Goal: Obtain resource: Download file/media

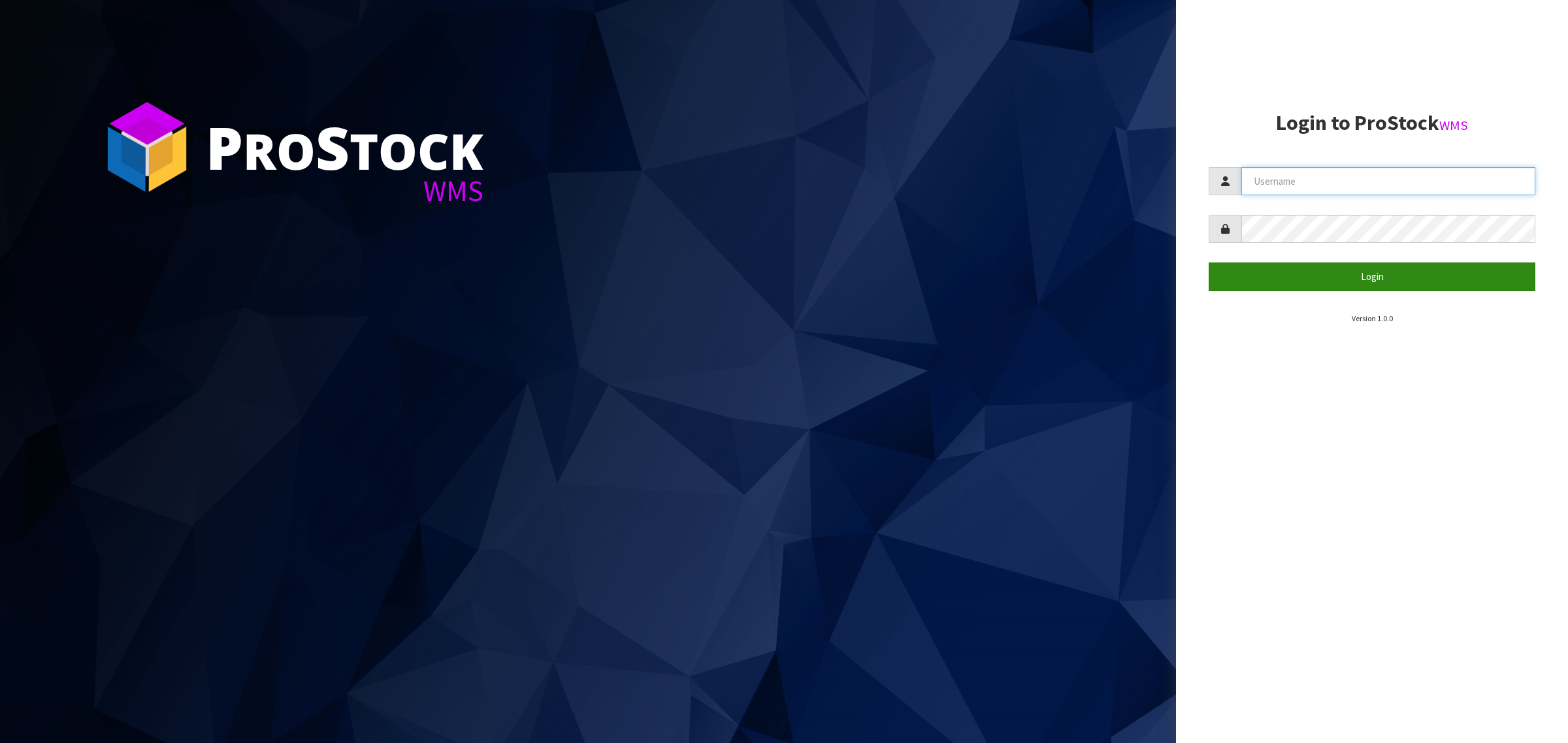
type input "[PERSON_NAME][EMAIL_ADDRESS][DOMAIN_NAME]"
click at [1246, 279] on button "Login" at bounding box center [1372, 276] width 327 height 28
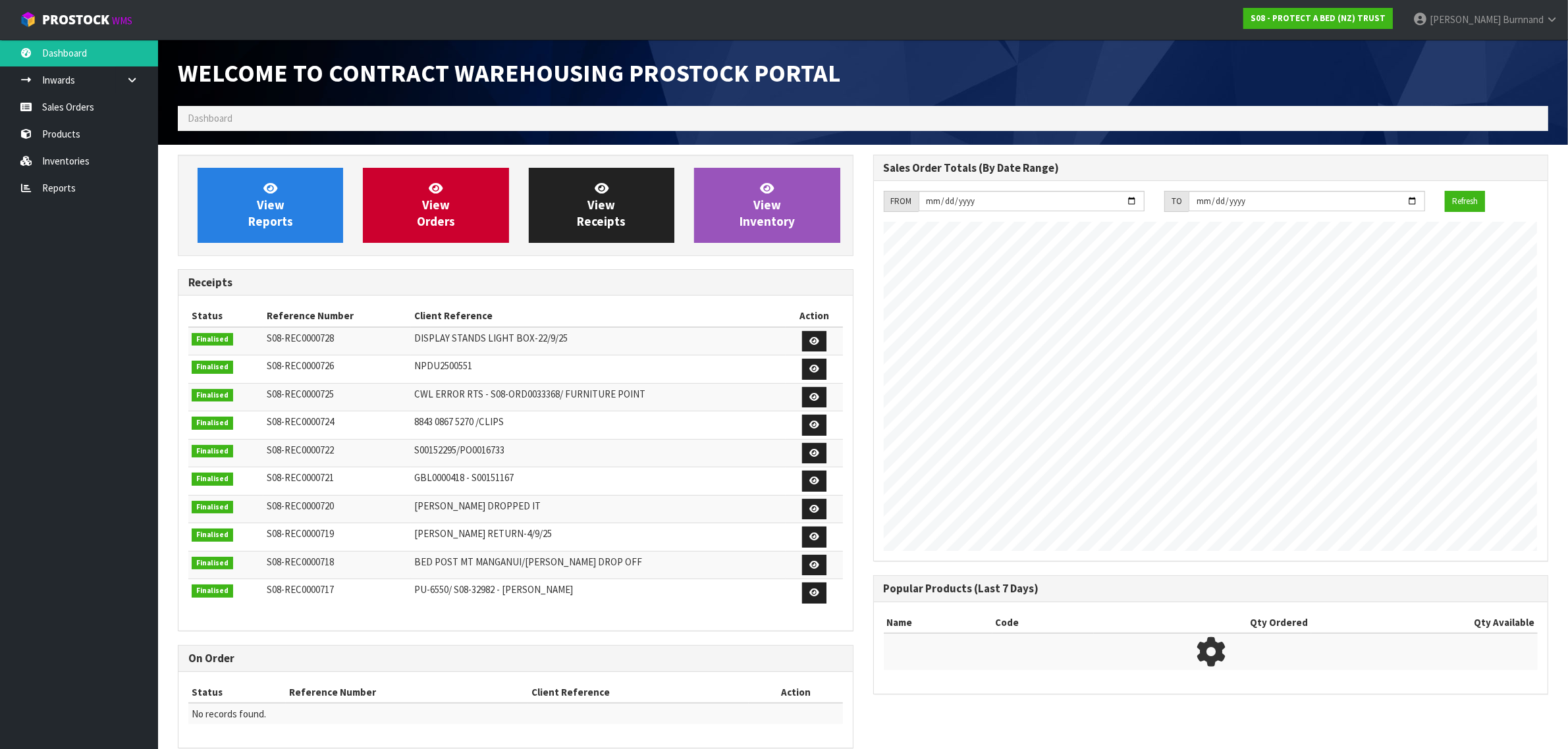
scroll to position [733, 694]
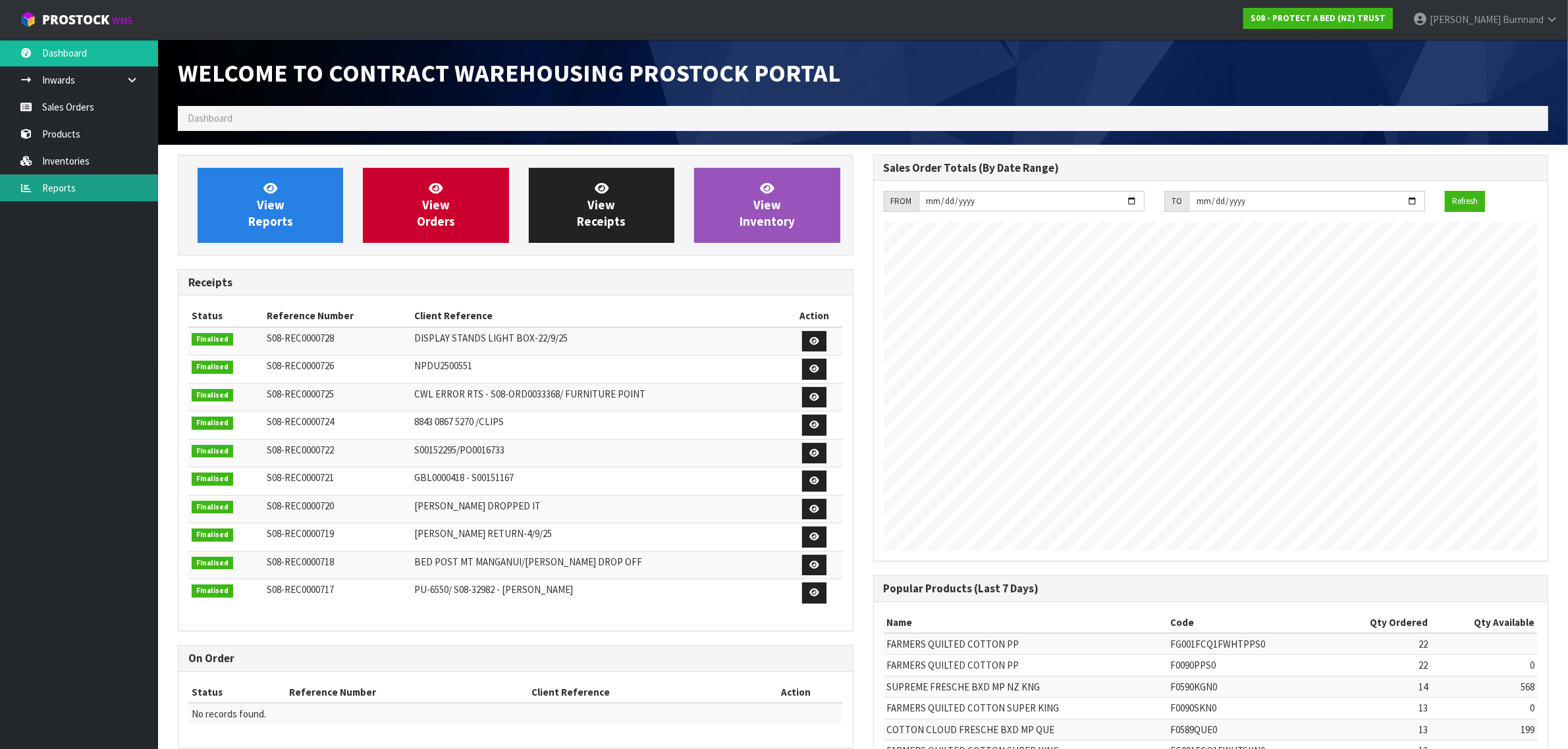
click at [49, 180] on link "Reports" at bounding box center [79, 188] width 158 height 27
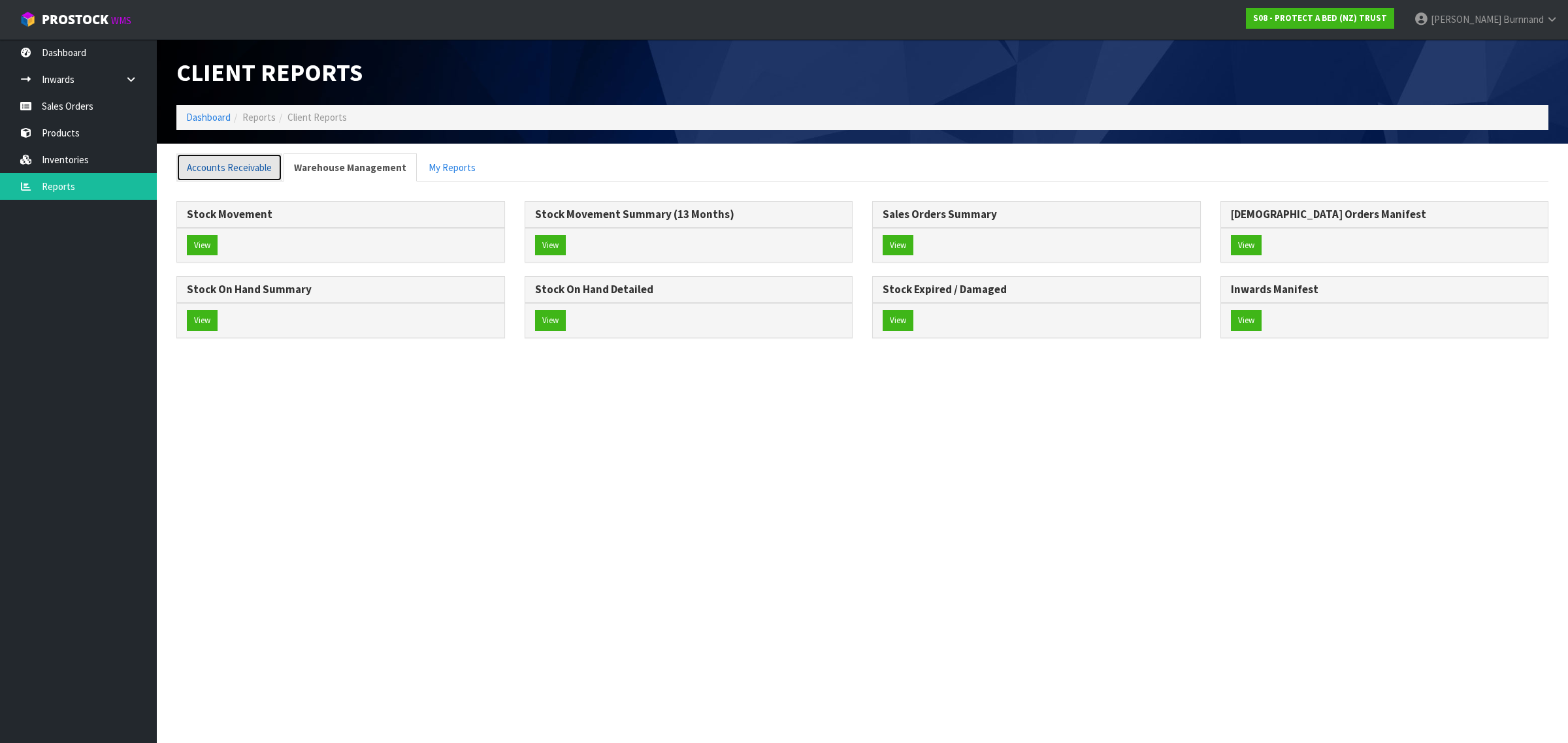
click at [226, 167] on link "Accounts Receivable" at bounding box center [229, 167] width 105 height 28
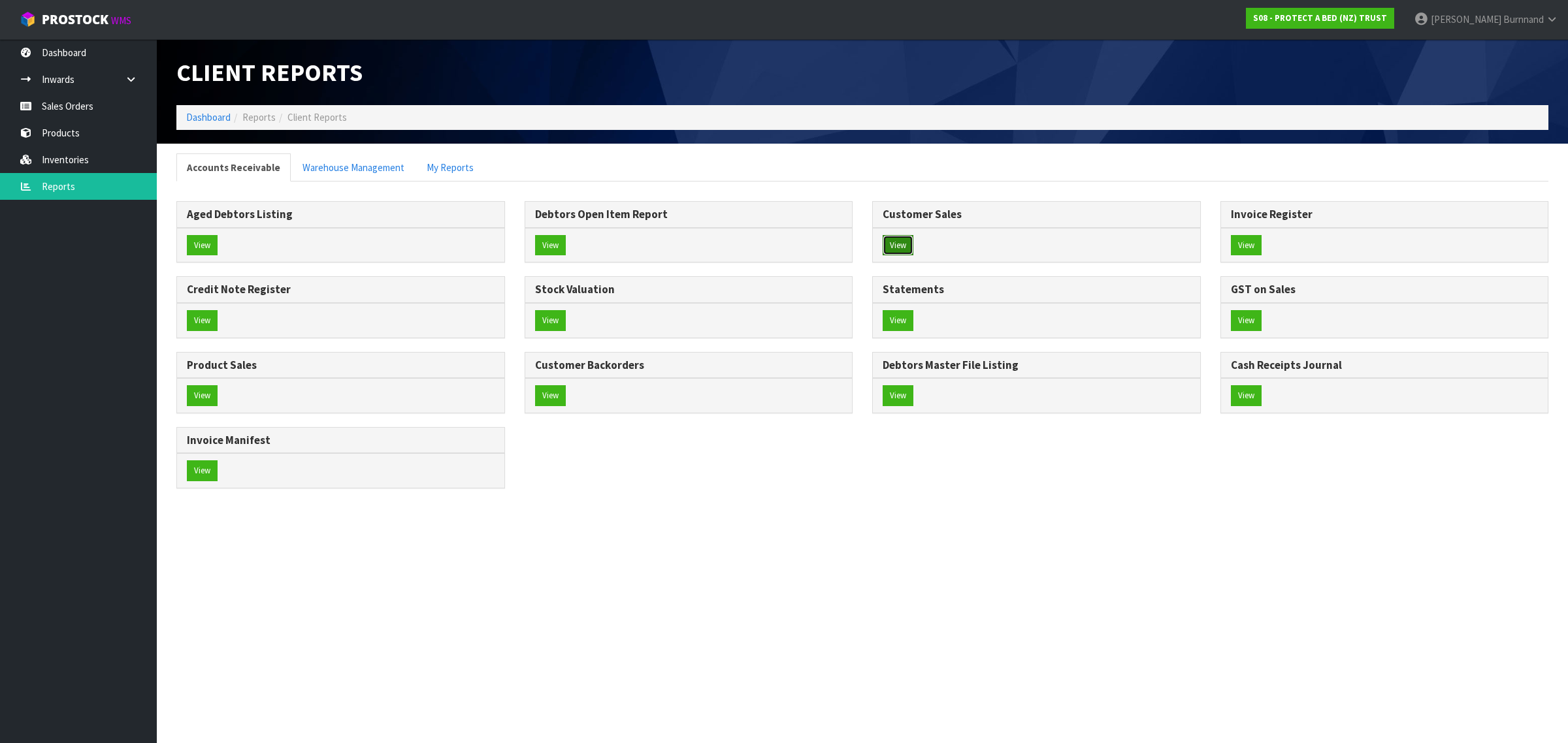
click at [899, 248] on button "View" at bounding box center [898, 245] width 31 height 21
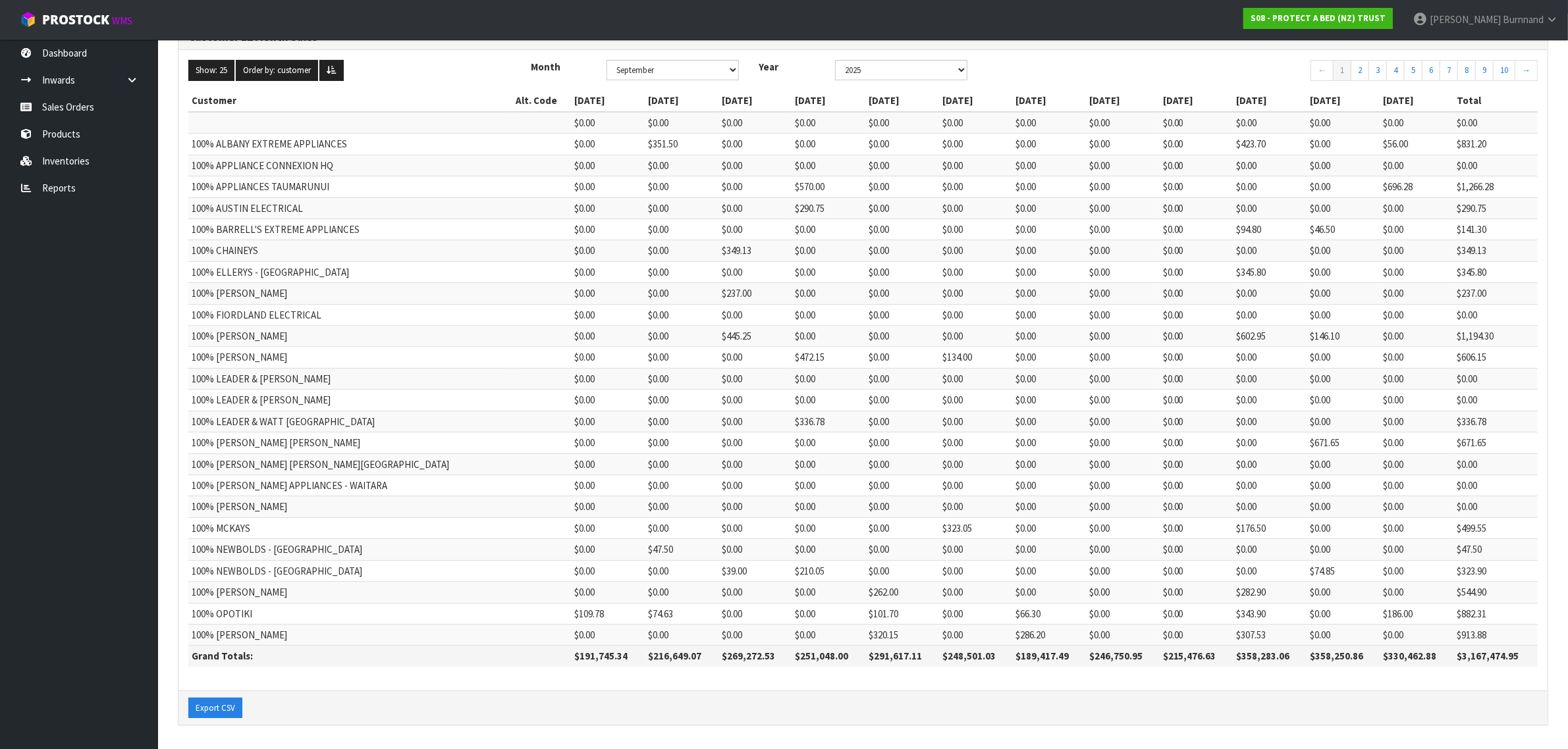
scroll to position [135, 0]
drag, startPoint x: 504, startPoint y: 655, endPoint x: 564, endPoint y: 655, distance: 60.0
click at [572, 655] on th "$191,745.34" at bounding box center [608, 656] width 74 height 21
copy th "191,745.34"
click at [57, 187] on link "Reports" at bounding box center [79, 188] width 158 height 27
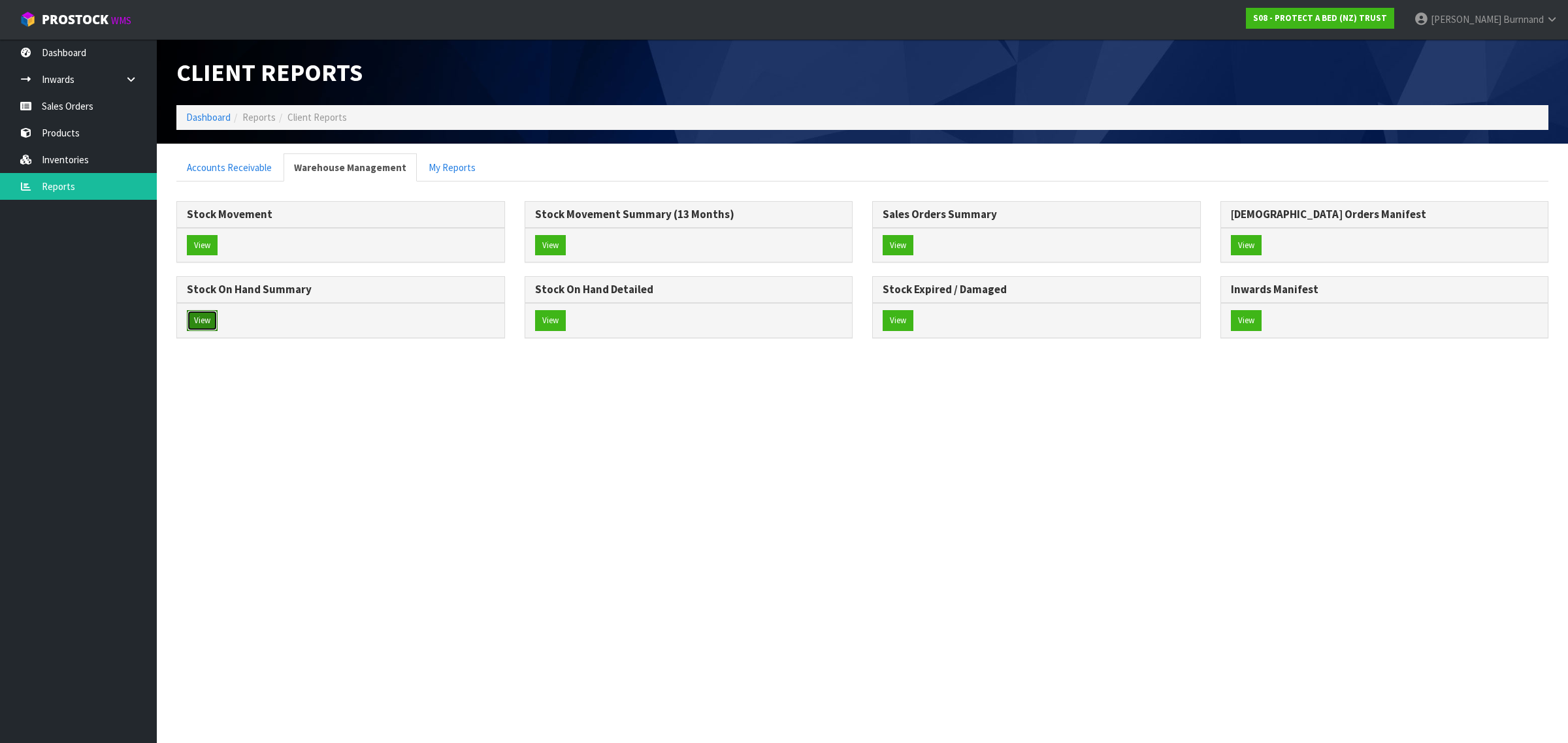
click at [206, 322] on button "View" at bounding box center [202, 321] width 31 height 21
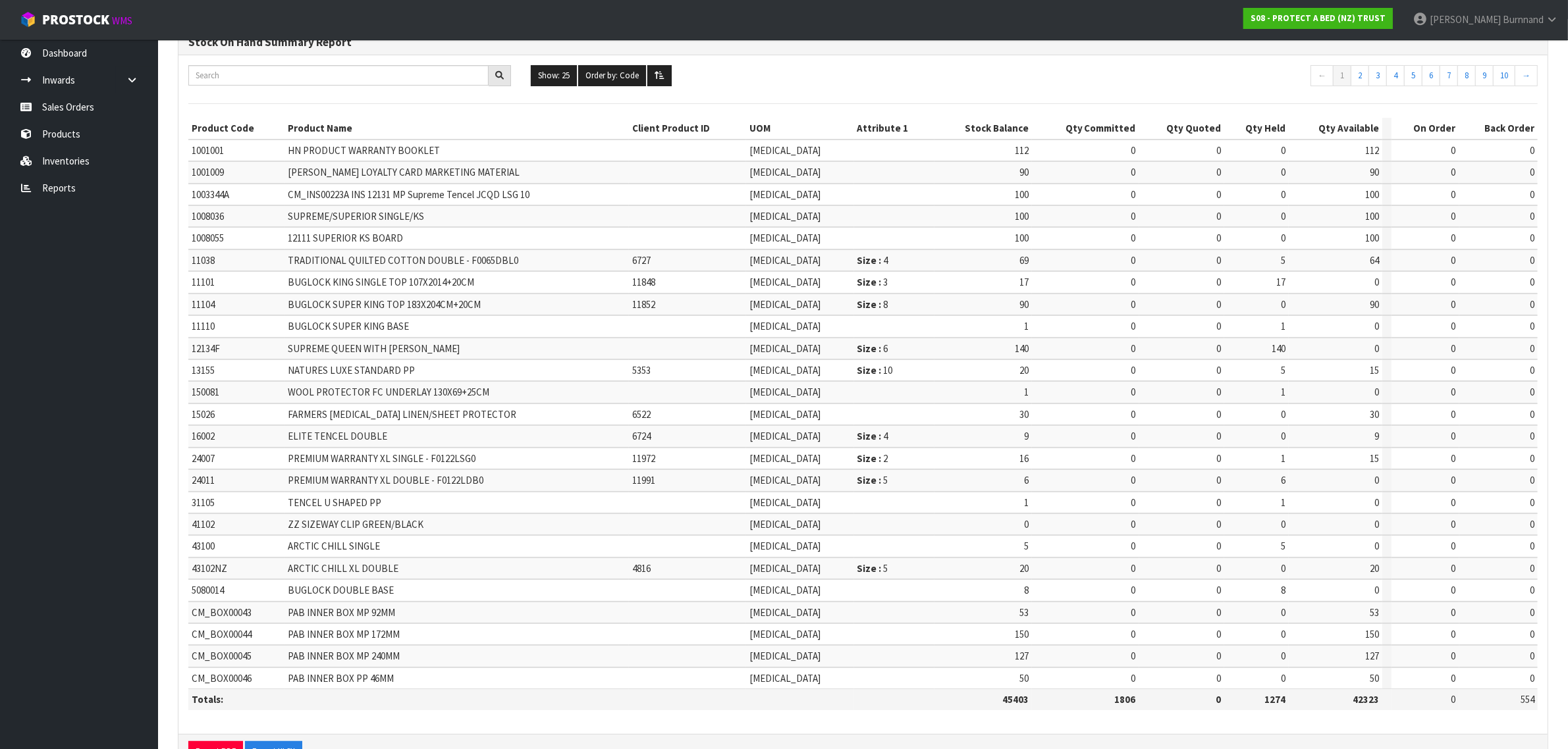
scroll to position [158, 0]
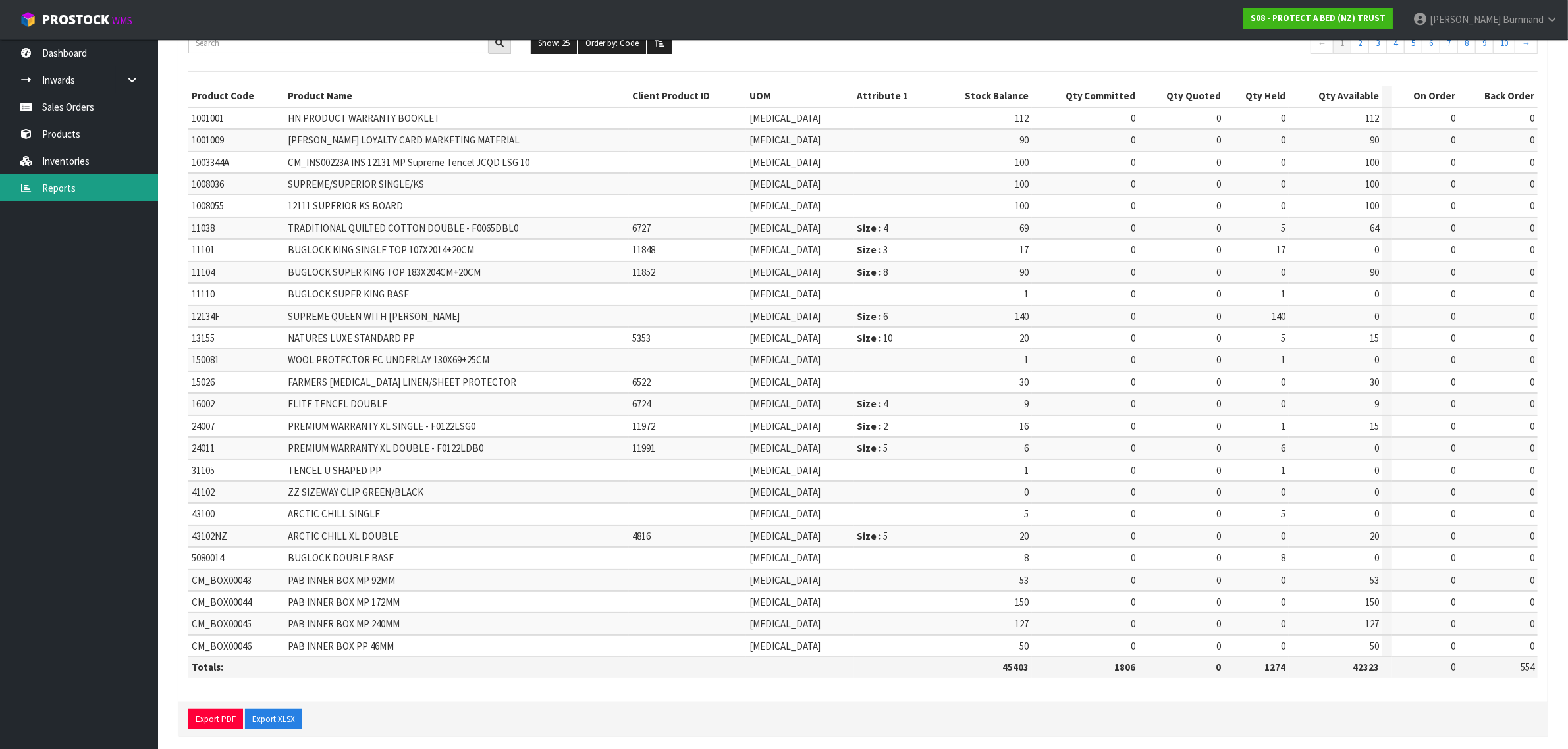
click at [60, 188] on link "Reports" at bounding box center [79, 188] width 158 height 27
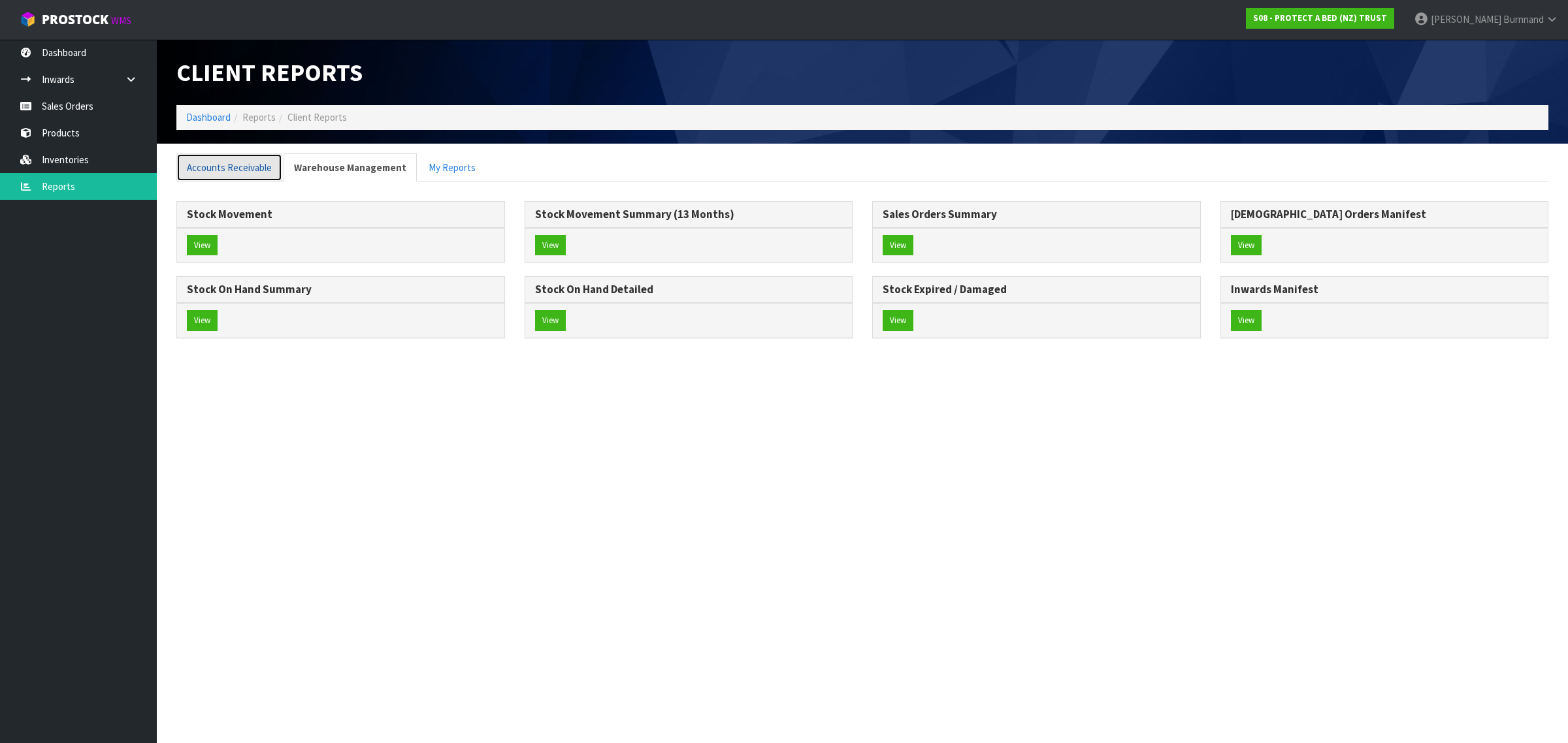
click at [219, 164] on link "Accounts Receivable" at bounding box center [229, 167] width 105 height 28
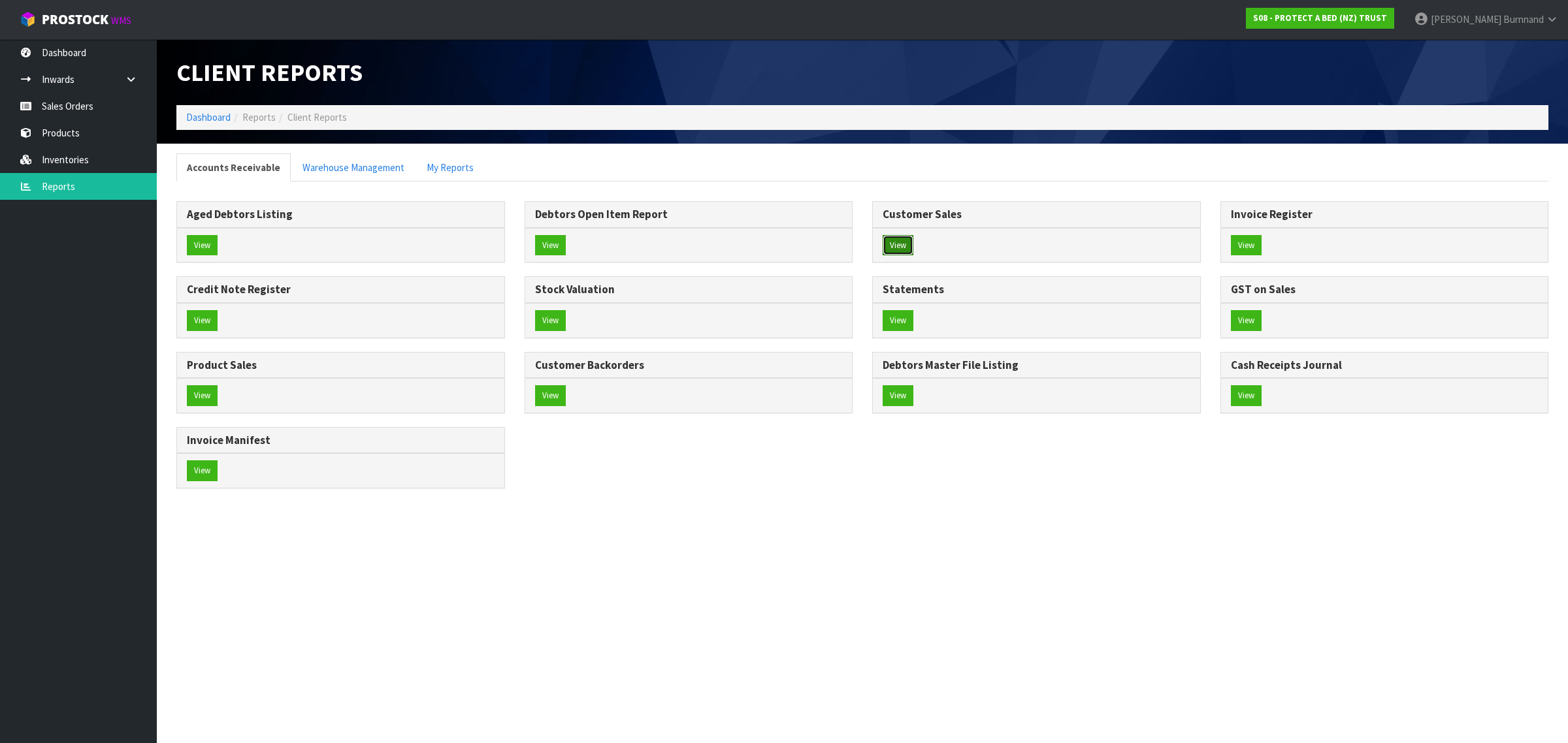
click at [900, 240] on button "View" at bounding box center [898, 245] width 31 height 21
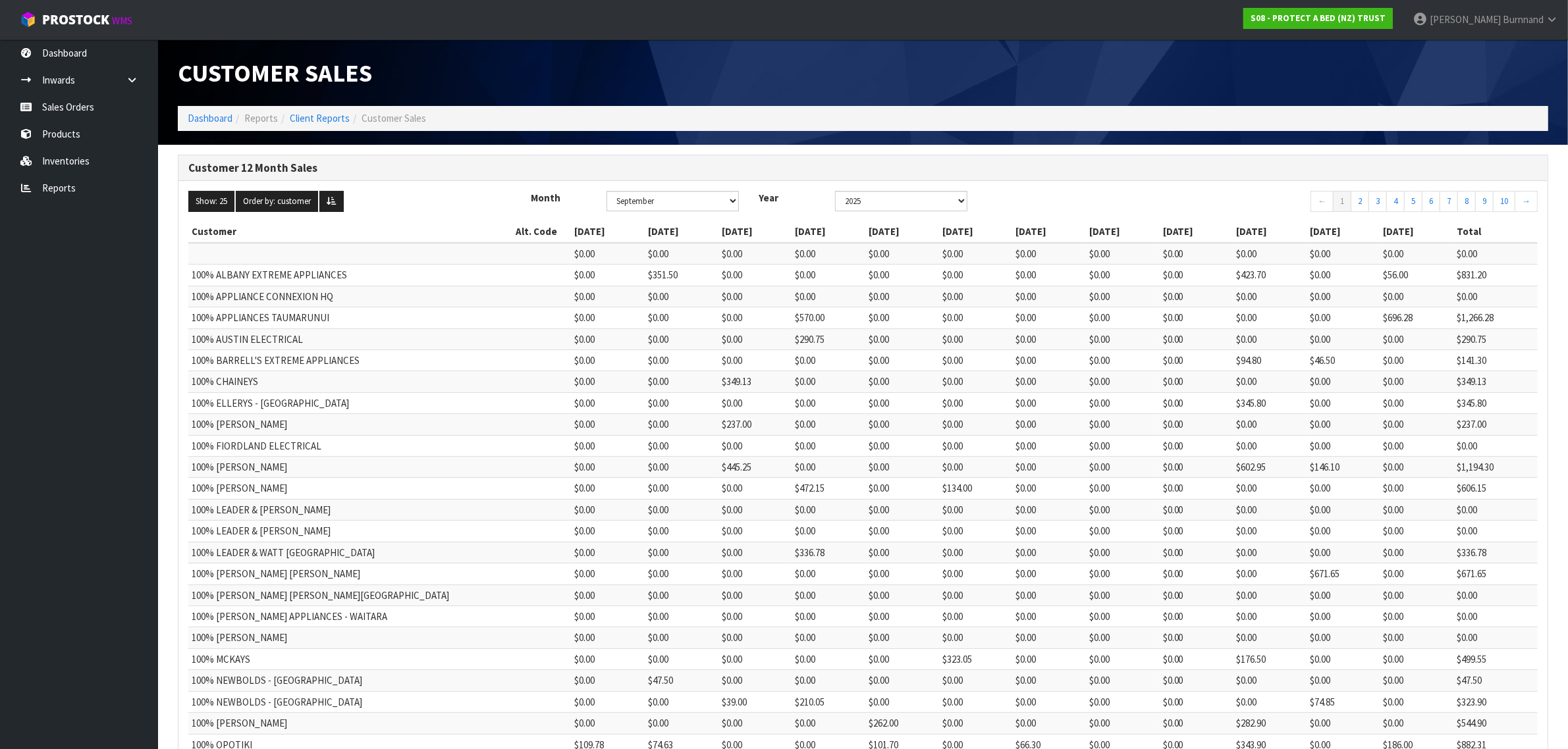
scroll to position [135, 0]
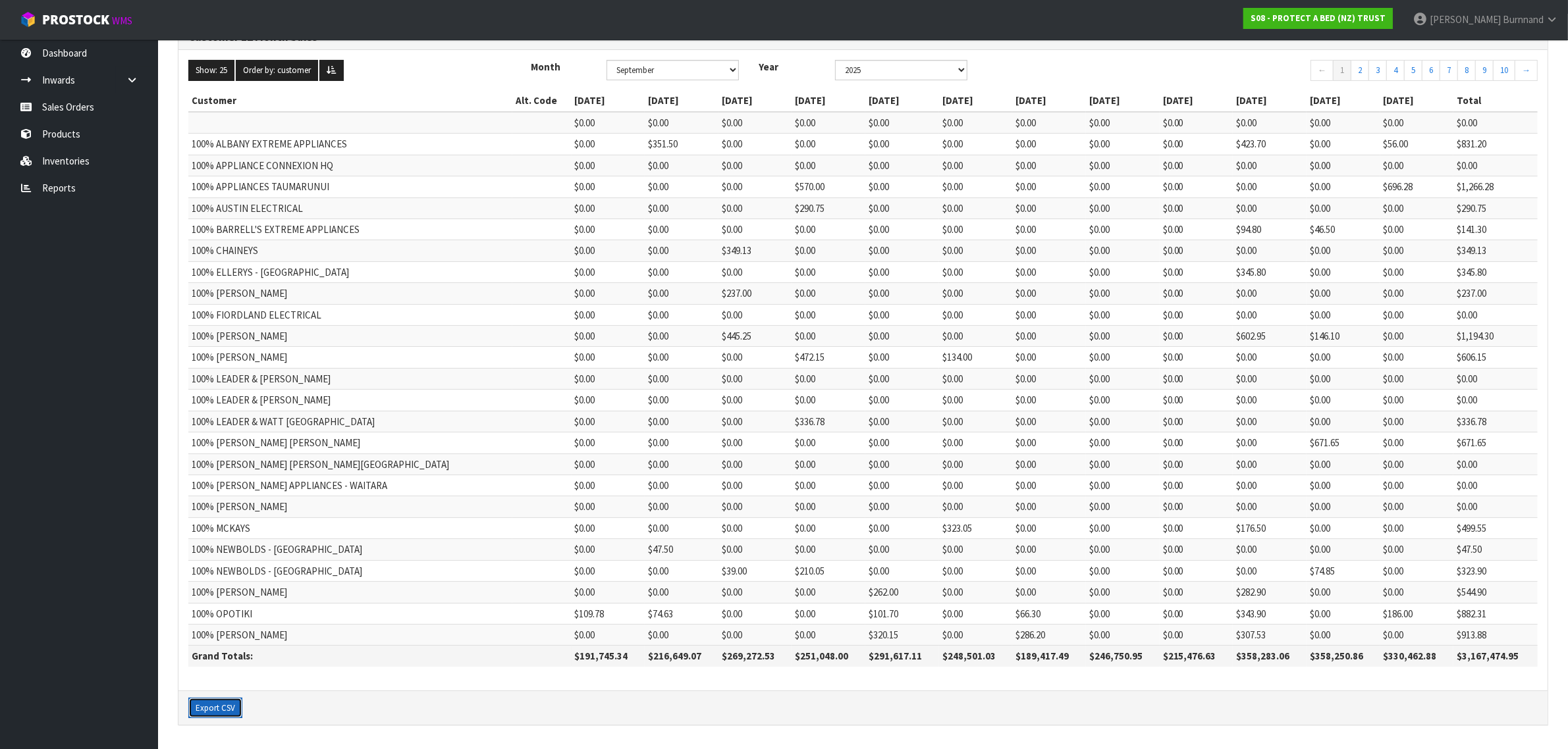
click at [215, 707] on button "Export CSV" at bounding box center [215, 708] width 54 height 21
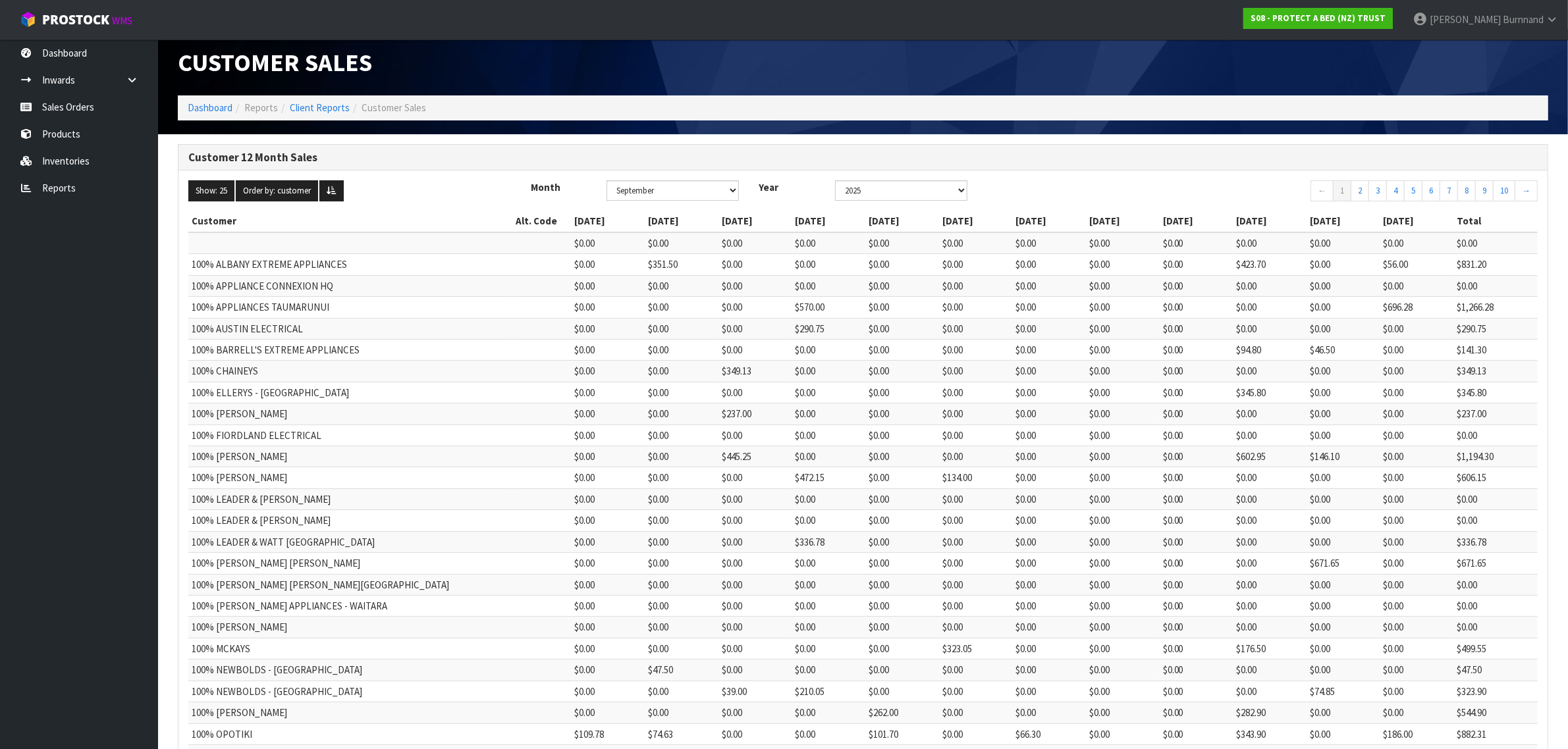
scroll to position [0, 0]
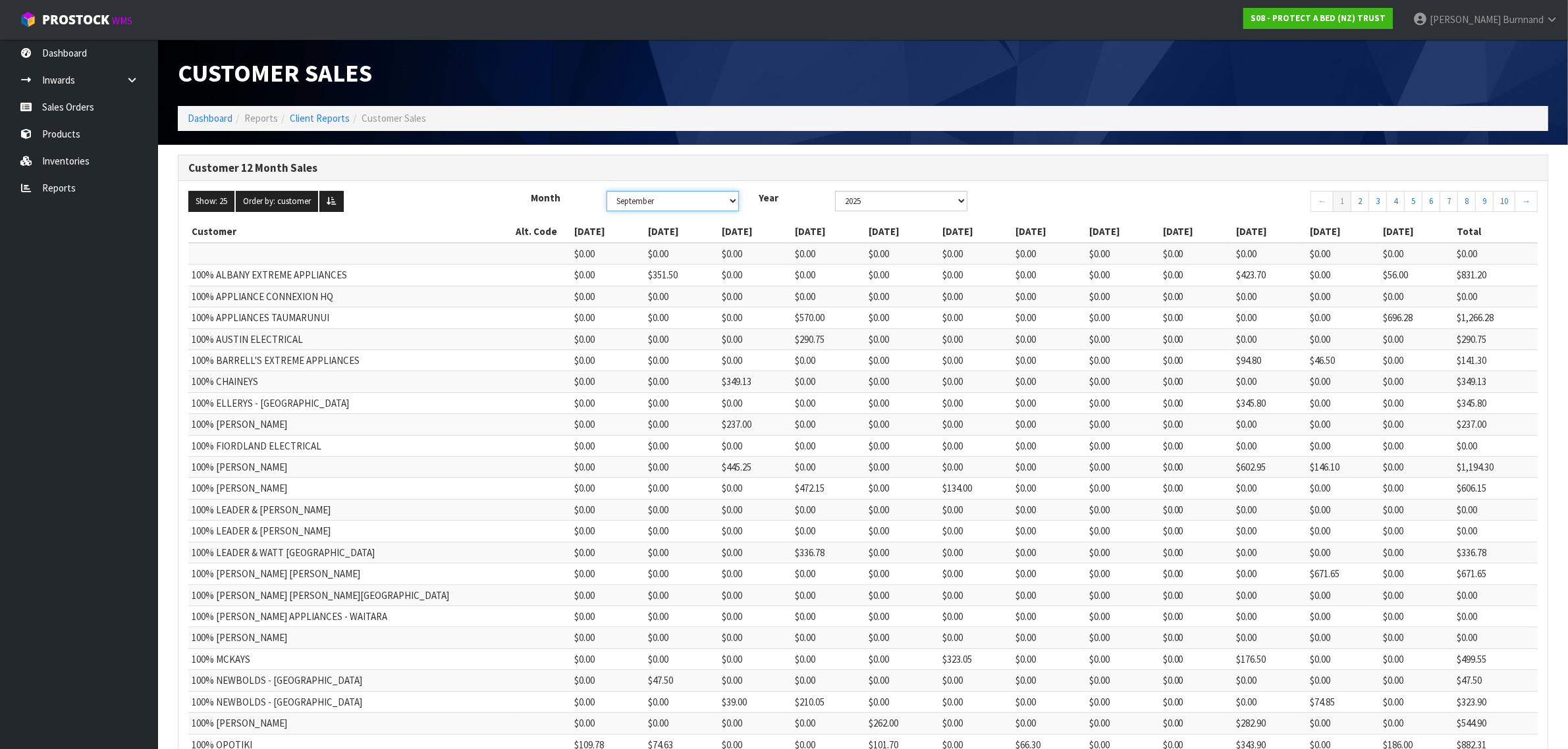
click at [731, 201] on select "January February March April May June July August September October November De…" at bounding box center [673, 201] width 132 height 20
select select "number:10"
click at [610, 191] on select "January February March April May June July August September October November De…" at bounding box center [673, 201] width 132 height 20
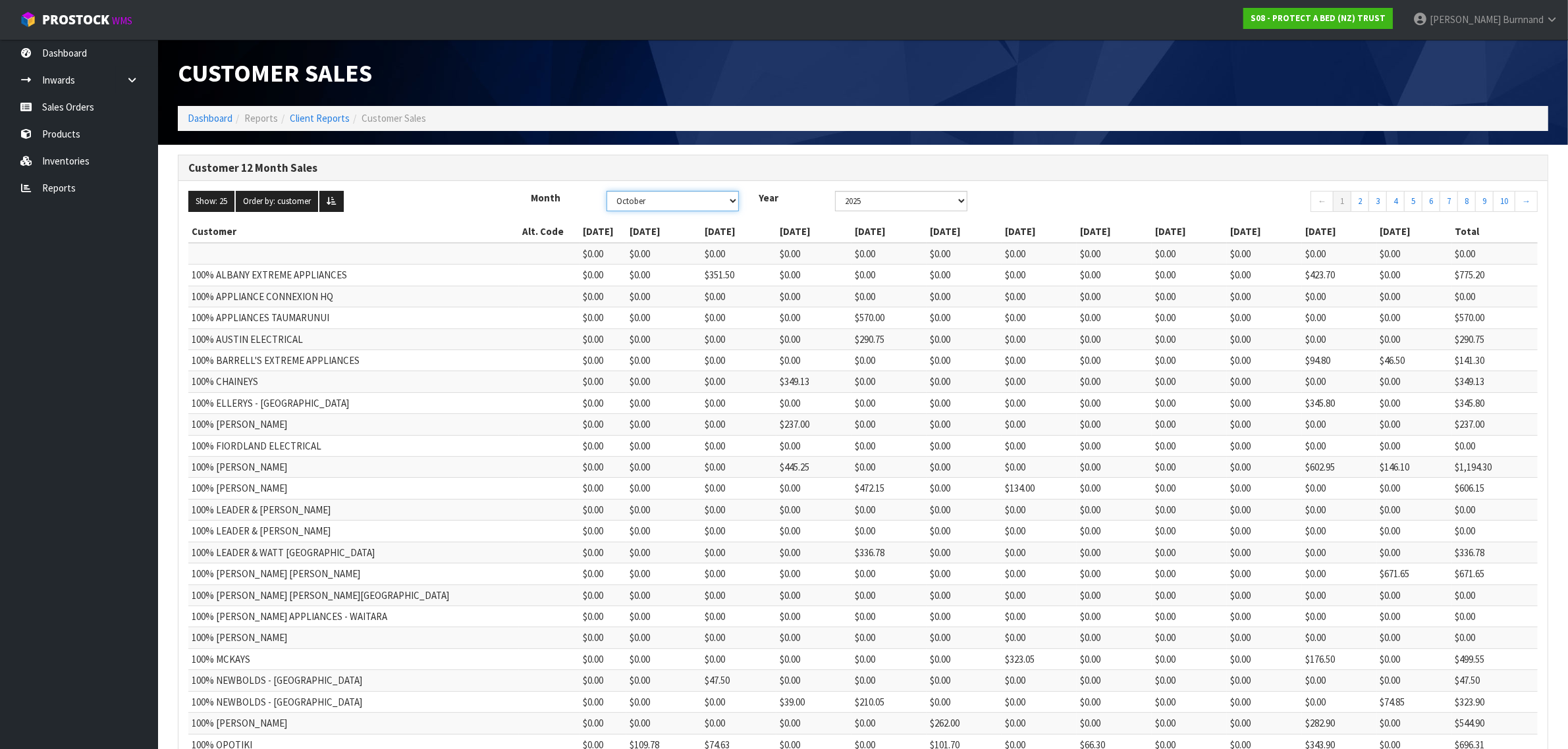
click at [731, 198] on select "January February March April May June July August September October November De…" at bounding box center [673, 201] width 132 height 20
click at [958, 203] on select "2025 2024 2023 2022 2021 2020 2019 2018 2017 2016 2015 2014 2013 2012 2011 2010…" at bounding box center [901, 201] width 132 height 20
click at [840, 191] on select "2025 2024 2023 2022 2021 2020 2019 2018 2017 2016 2015 2014 2013 2012 2011 2010…" at bounding box center [901, 201] width 132 height 20
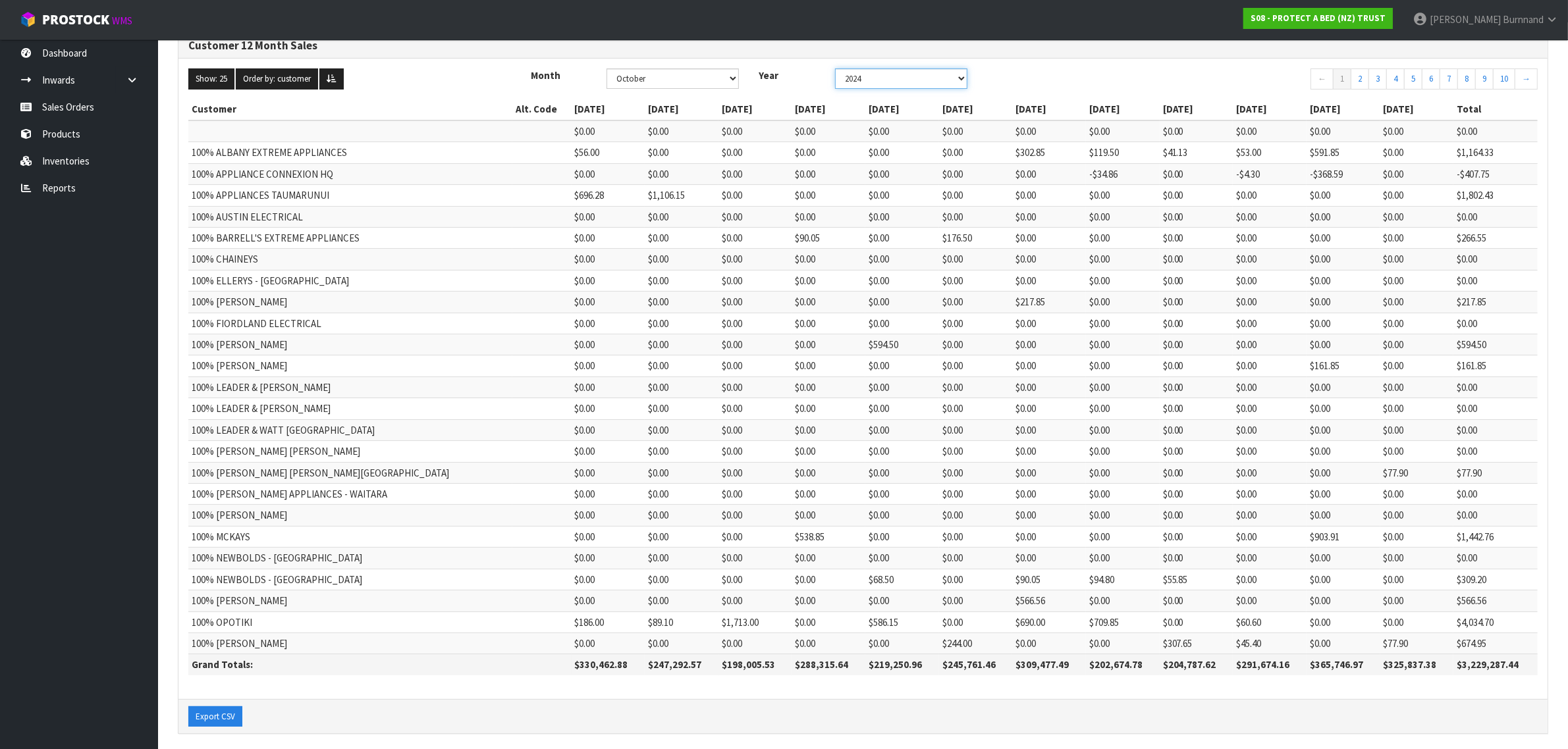
scroll to position [135, 0]
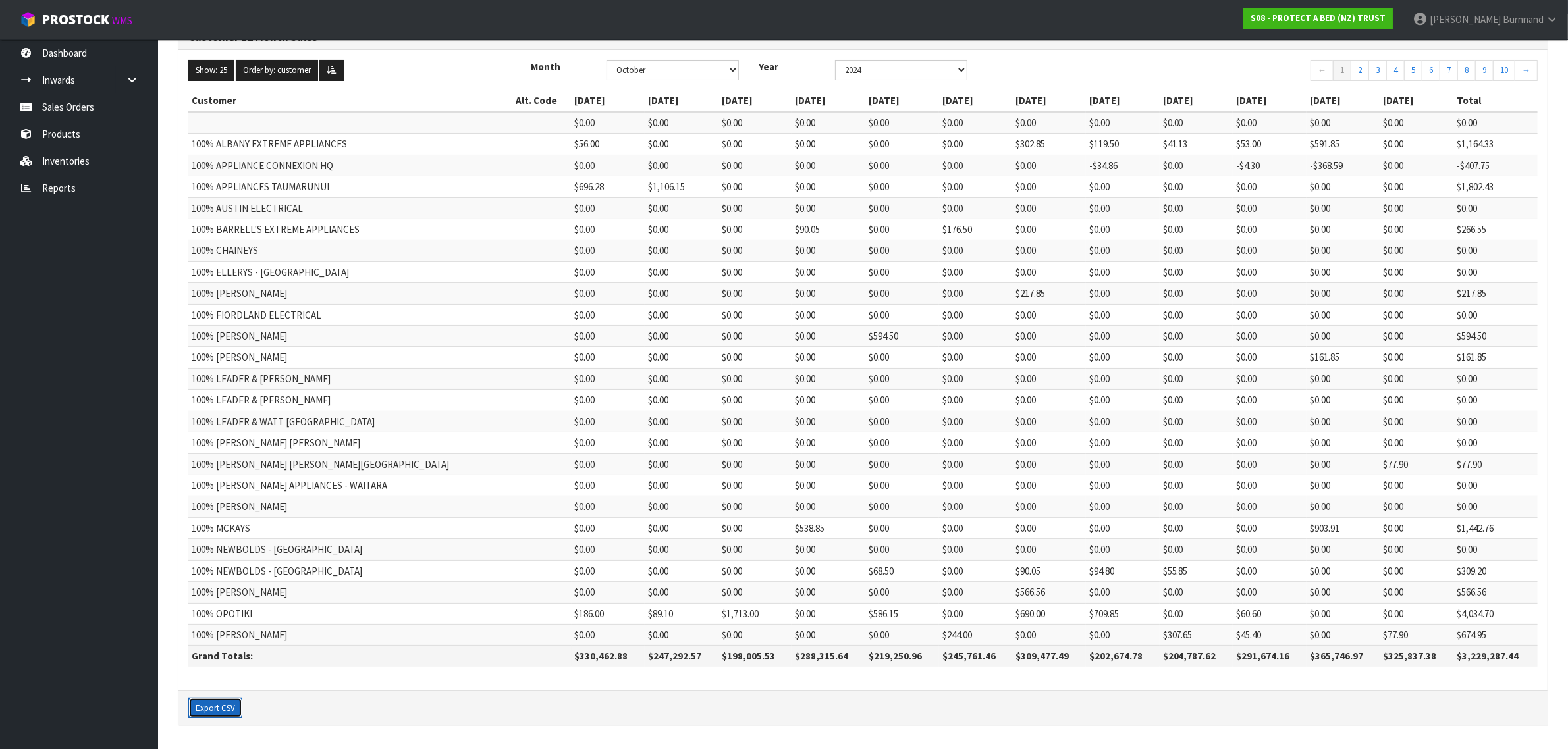
click at [214, 704] on button "Export CSV" at bounding box center [215, 708] width 54 height 21
click at [959, 66] on select "2025 2024 2023 2022 2021 2020 2019 2018 2017 2016 2015 2014 2013 2012 2011 2010…" at bounding box center [901, 70] width 132 height 20
select select "number:2023"
click at [840, 80] on select "2025 2024 2023 2022 2021 2020 2019 2018 2017 2016 2015 2014 2013 2012 2011 2010…" at bounding box center [901, 70] width 132 height 20
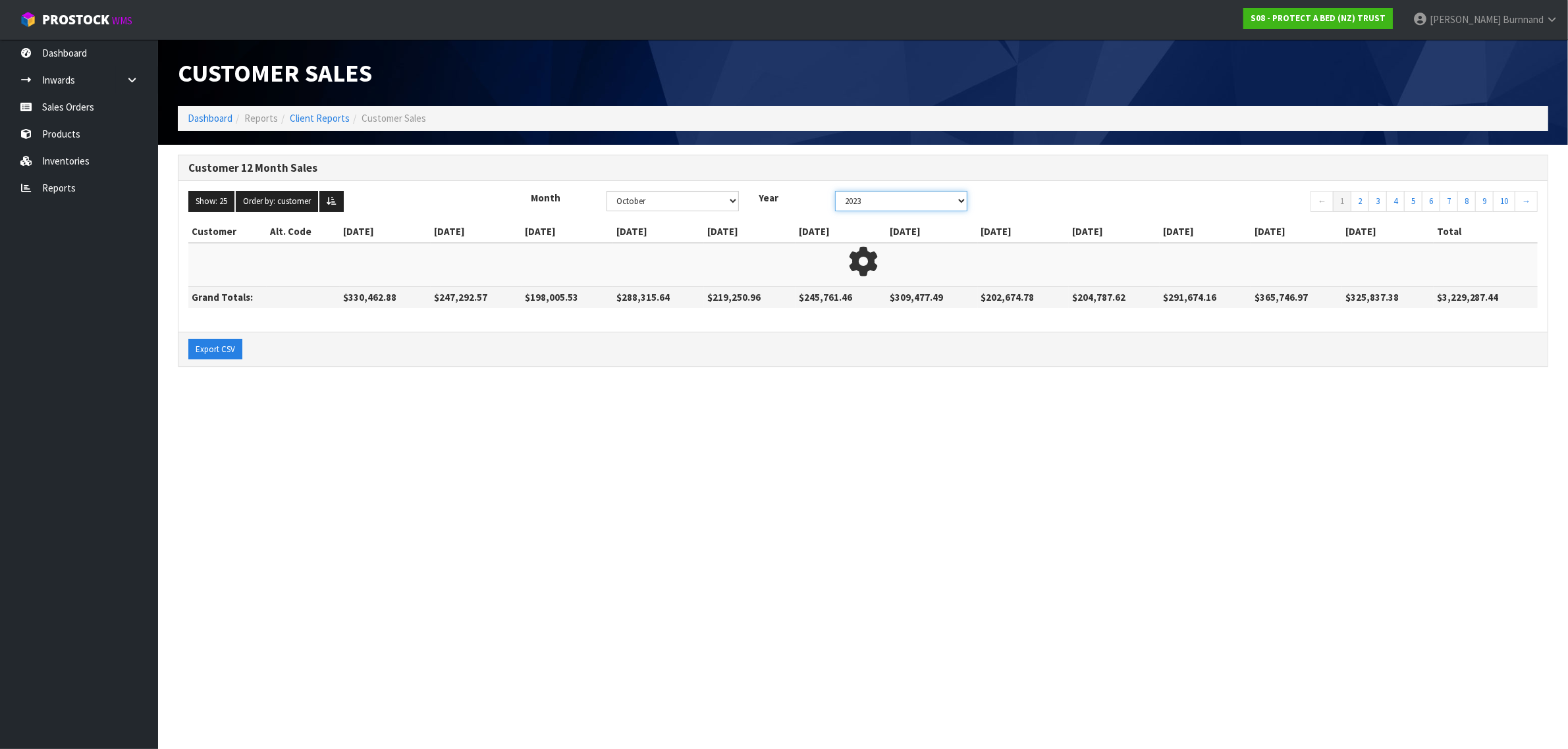
scroll to position [0, 0]
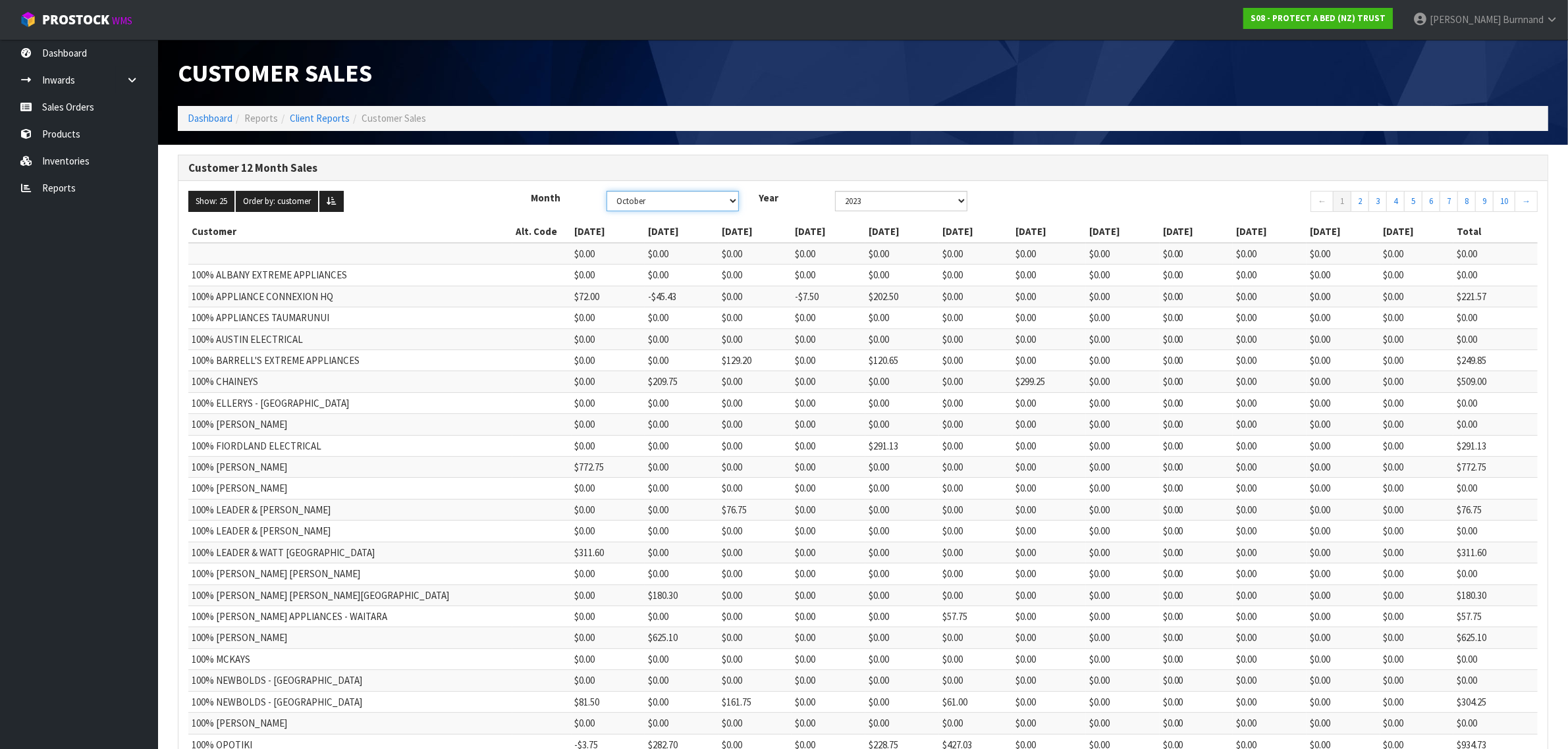
click at [732, 201] on select "January February March April May June July August September October November De…" at bounding box center [673, 201] width 132 height 20
click at [610, 191] on select "January February March April May June July August September October November De…" at bounding box center [673, 201] width 132 height 20
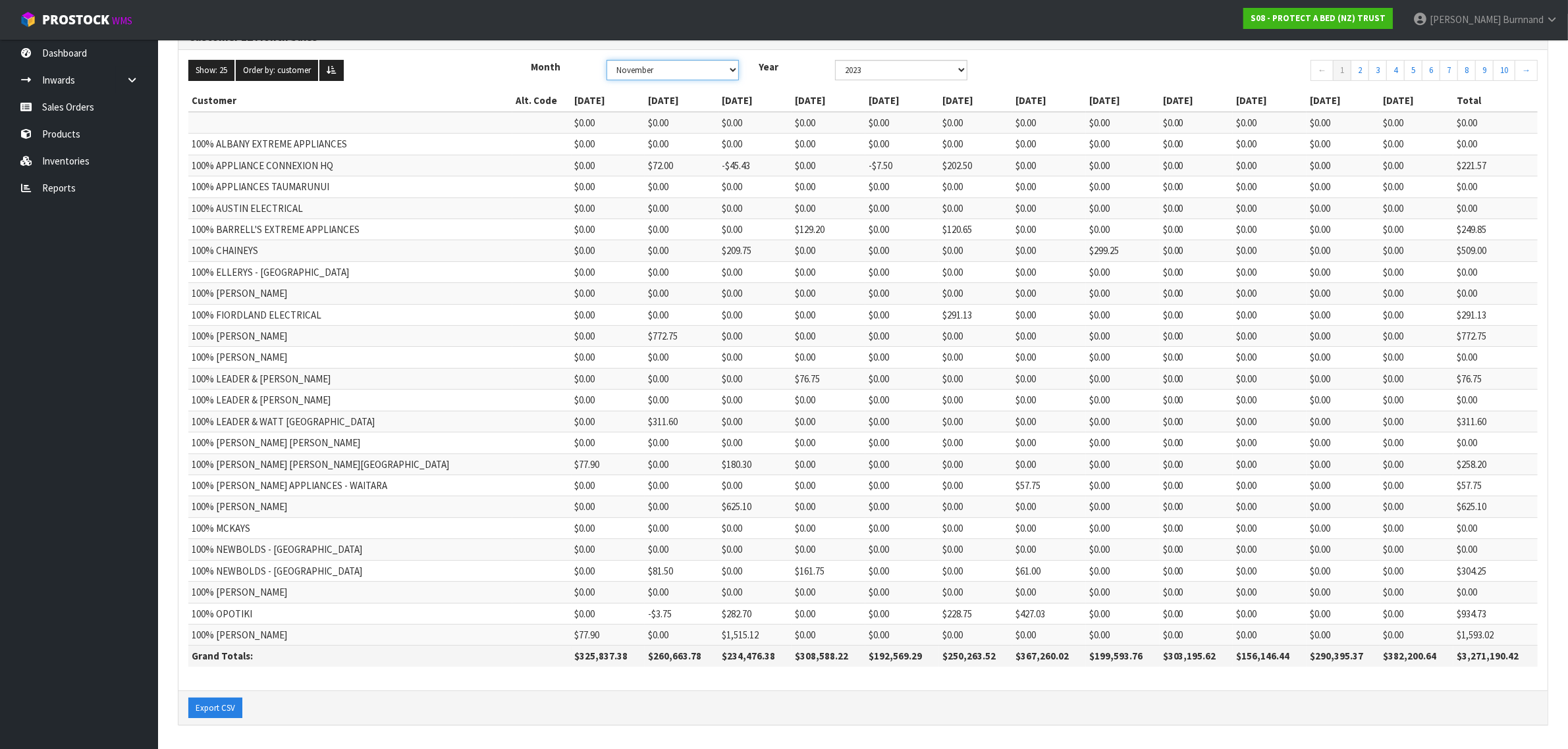
scroll to position [135, 0]
click at [216, 705] on button "Export CSV" at bounding box center [215, 708] width 54 height 21
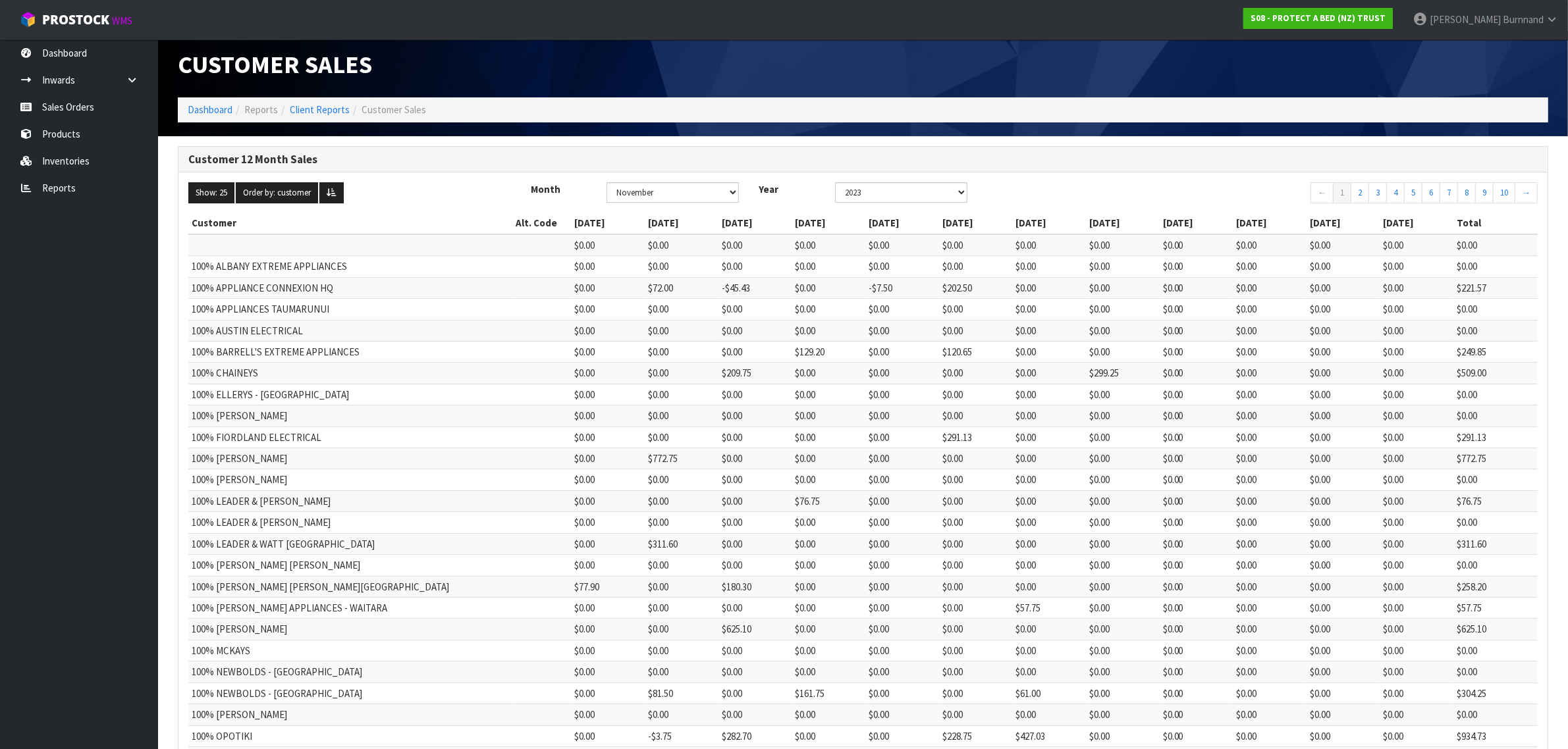
scroll to position [0, 0]
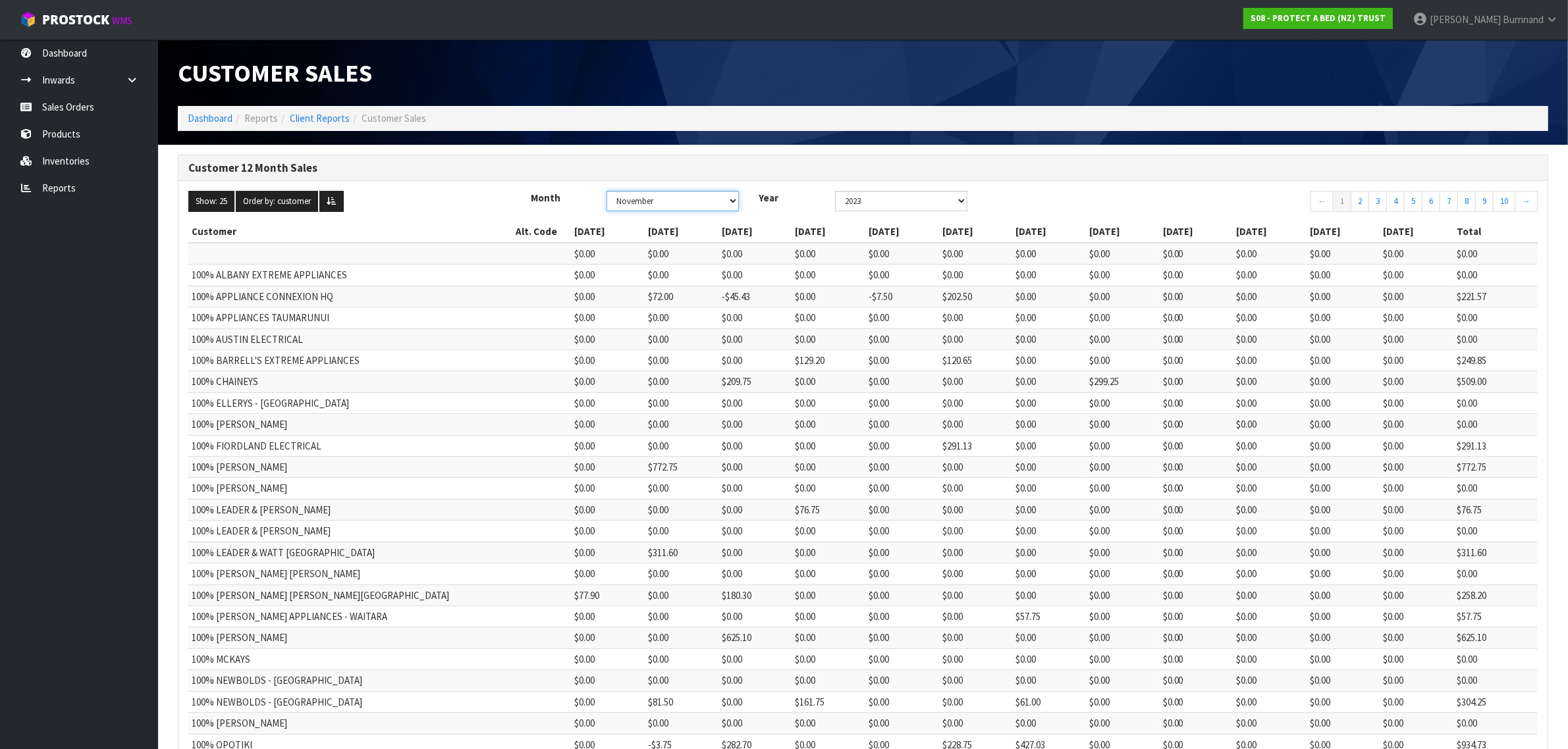
click at [732, 201] on select "January February March April May June July August September October November De…" at bounding box center [673, 201] width 132 height 20
select select "number:12"
click at [610, 191] on select "January February March April May June July August September October November De…" at bounding box center [673, 201] width 132 height 20
click at [959, 201] on select "2025 2024 2023 2022 2021 2020 2019 2018 2017 2016 2015 2014 2013 2012 2011 2010…" at bounding box center [901, 201] width 132 height 20
select select "number:2022"
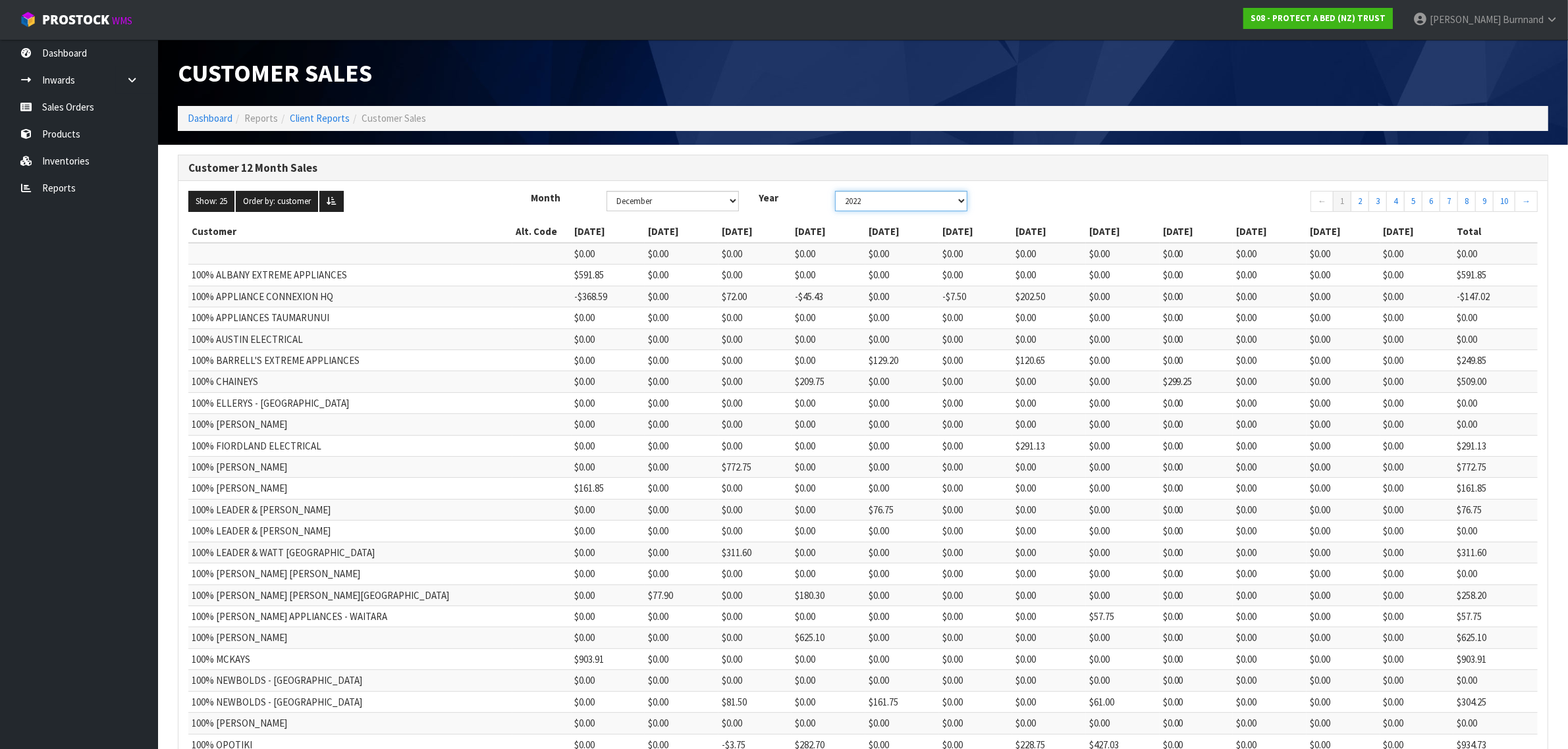
click at [840, 191] on select "2025 2024 2023 2022 2021 2020 2019 2018 2017 2016 2015 2014 2013 2012 2011 2010…" at bounding box center [901, 201] width 132 height 20
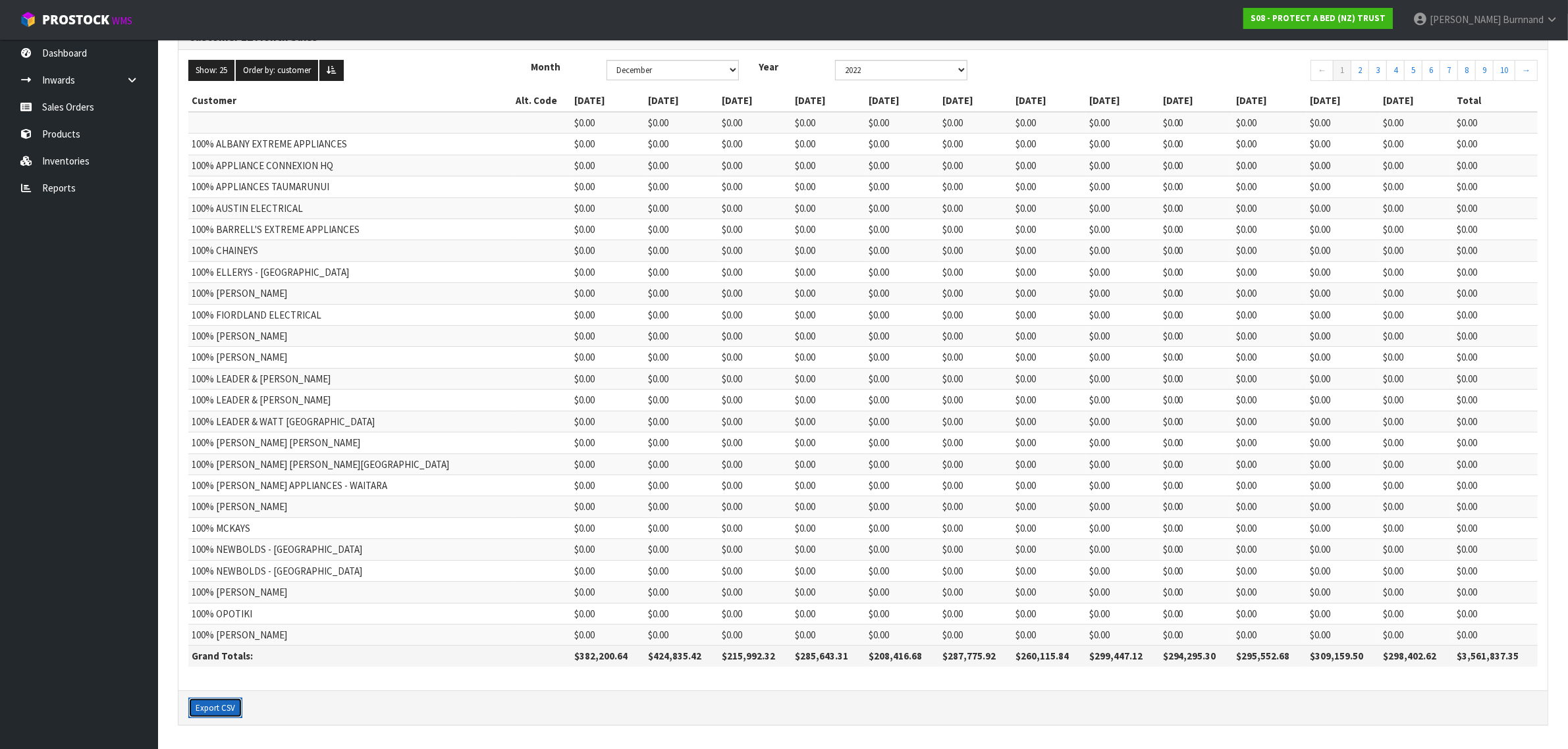
click at [219, 711] on button "Export CSV" at bounding box center [215, 708] width 54 height 21
click at [732, 66] on select "January February March April May June July August September October November De…" at bounding box center [673, 70] width 132 height 20
select select "number:1"
click at [610, 80] on select "January February March April May June July August September October November De…" at bounding box center [673, 70] width 132 height 20
click at [207, 705] on button "Export CSV" at bounding box center [215, 708] width 54 height 21
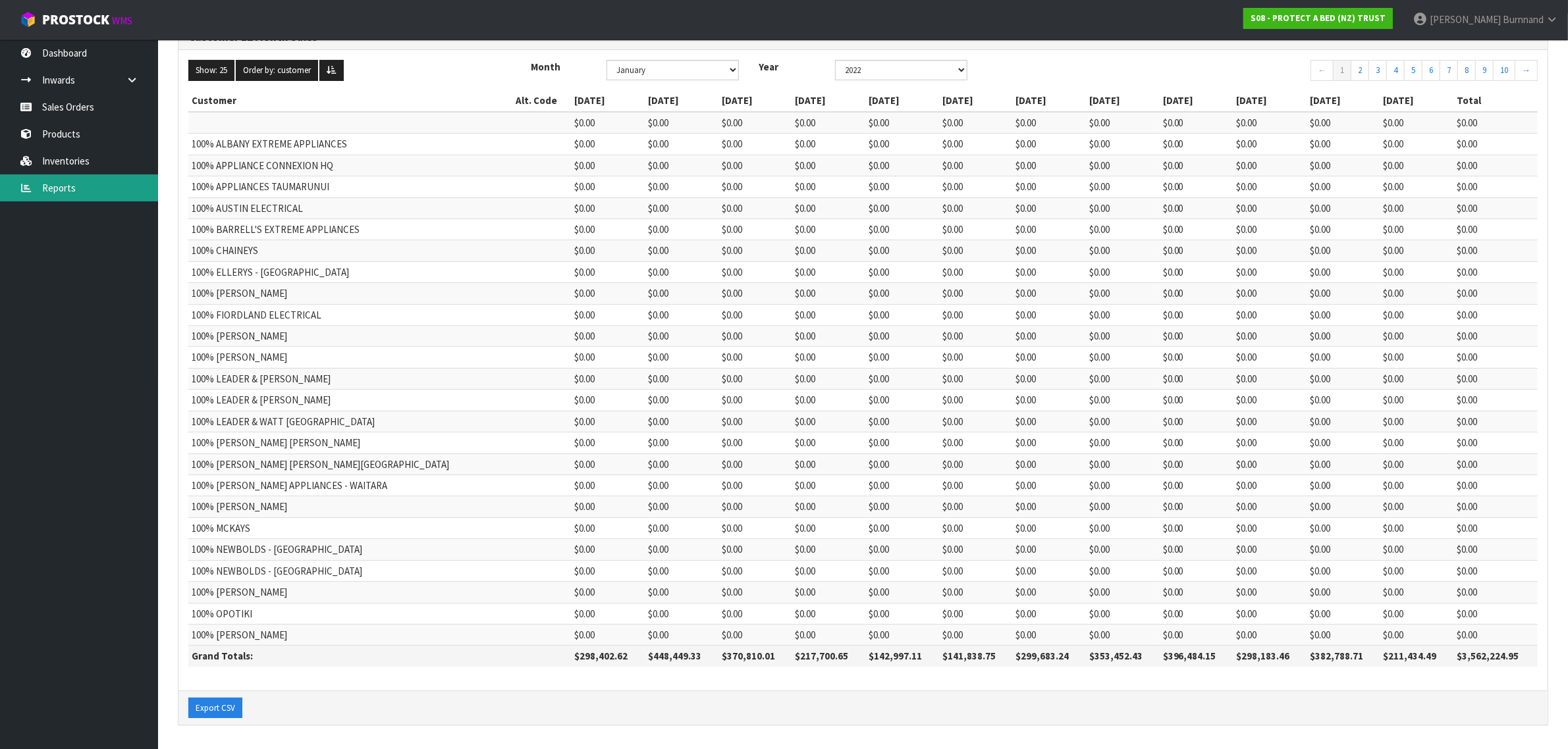
click at [62, 186] on link "Reports" at bounding box center [79, 188] width 158 height 27
